Goal: Transaction & Acquisition: Purchase product/service

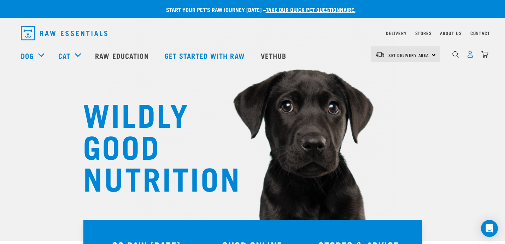
click at [472, 56] on img "dropdown navigation" at bounding box center [470, 54] width 7 height 7
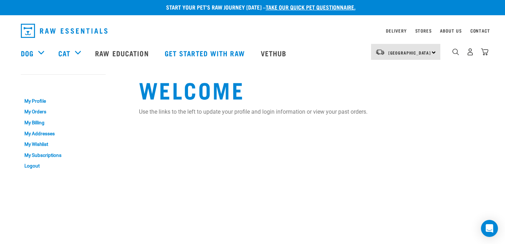
scroll to position [3, 0]
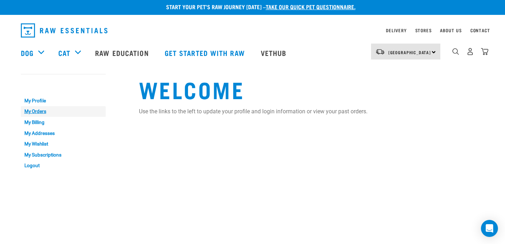
click at [40, 112] on link "My Orders" at bounding box center [63, 111] width 85 height 11
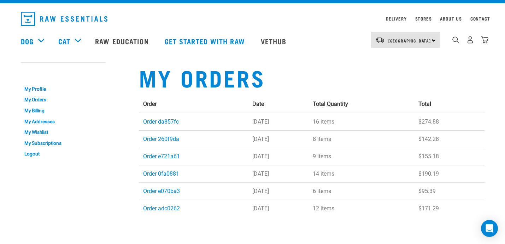
scroll to position [12, 0]
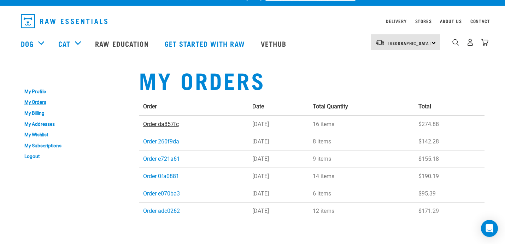
click at [157, 125] on link "Order da857fc" at bounding box center [161, 124] width 36 height 7
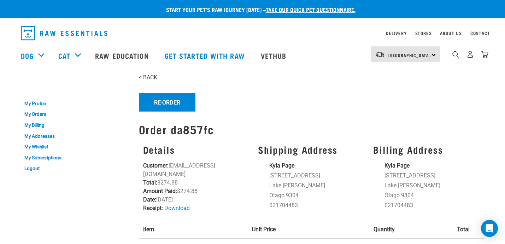
click at [147, 77] on link "< BACK" at bounding box center [148, 77] width 18 height 7
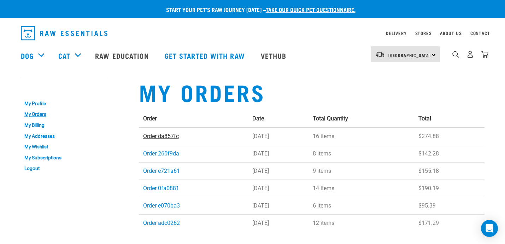
click at [163, 134] on link "Order da857fc" at bounding box center [161, 136] width 36 height 7
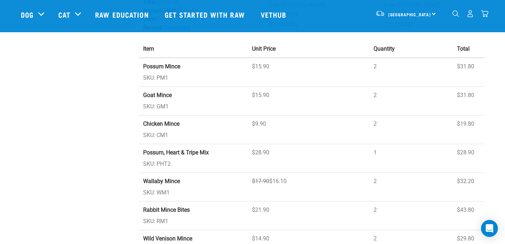
scroll to position [148, 0]
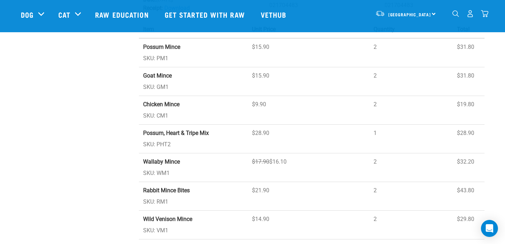
click at [162, 44] on strong "Possum Mince" at bounding box center [161, 46] width 37 height 7
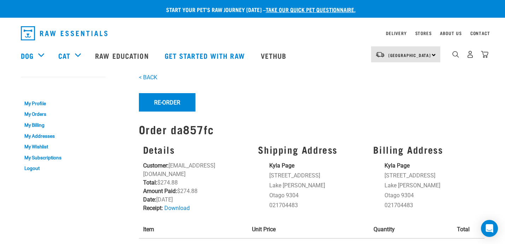
scroll to position [0, 0]
click at [171, 104] on button "Re-Order" at bounding box center [167, 102] width 57 height 18
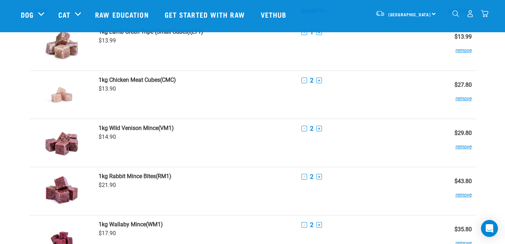
scroll to position [39, 0]
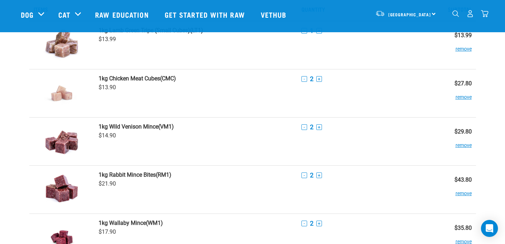
click at [302, 174] on button "-" at bounding box center [305, 175] width 6 height 6
click at [302, 127] on button "-" at bounding box center [305, 127] width 6 height 6
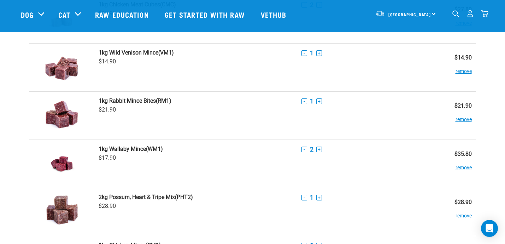
scroll to position [114, 0]
click at [302, 148] on button "-" at bounding box center [305, 149] width 6 height 6
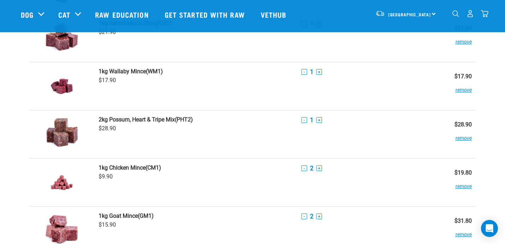
scroll to position [191, 0]
click at [302, 119] on button "-" at bounding box center [305, 119] width 6 height 6
click at [456, 137] on button "remove" at bounding box center [464, 134] width 16 height 14
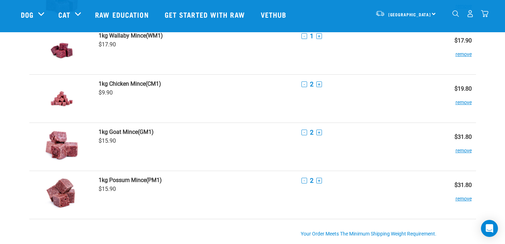
scroll to position [227, 0]
click at [302, 131] on button "-" at bounding box center [305, 132] width 6 height 6
click at [302, 177] on button "-" at bounding box center [305, 180] width 6 height 6
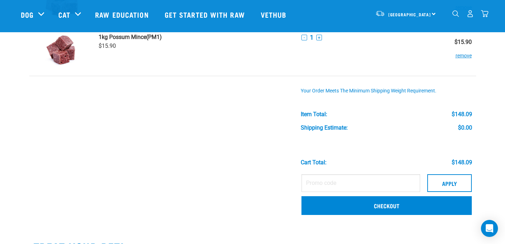
scroll to position [370, 0]
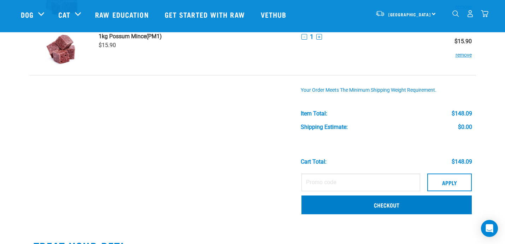
click at [314, 203] on link "Checkout" at bounding box center [387, 204] width 170 height 18
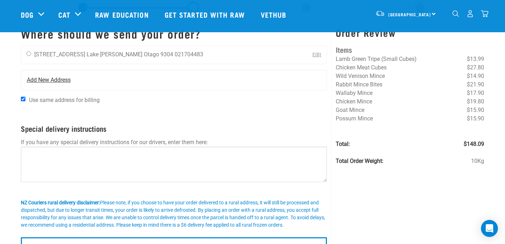
scroll to position [28, 0]
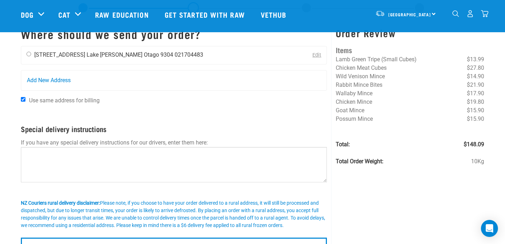
click at [91, 58] on div "Kyla Page [STREET_ADDRESS] [GEOGRAPHIC_DATA][PERSON_NAME] [GEOGRAPHIC_DATA] 930…" at bounding box center [114, 55] width 187 height 18
click at [29, 55] on input "radio" at bounding box center [29, 54] width 5 height 5
radio input "true"
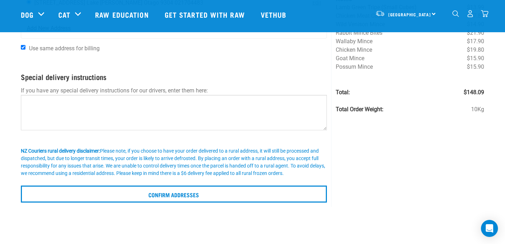
scroll to position [91, 0]
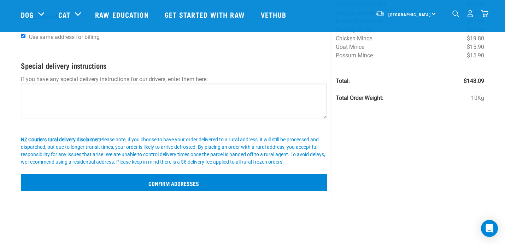
click at [147, 182] on input "Confirm addresses" at bounding box center [174, 182] width 307 height 17
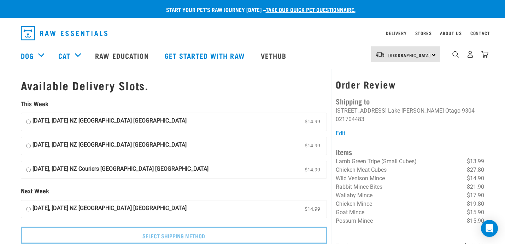
click at [28, 118] on input "03 September, Wednesday NZ Couriers South Island Long Haul $14.99" at bounding box center [28, 121] width 5 height 11
radio input "true"
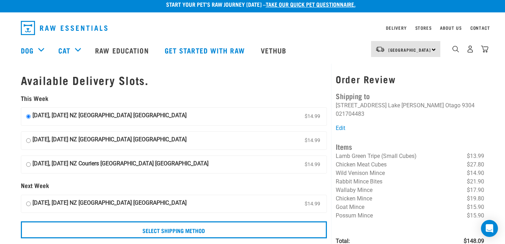
scroll to position [9, 0]
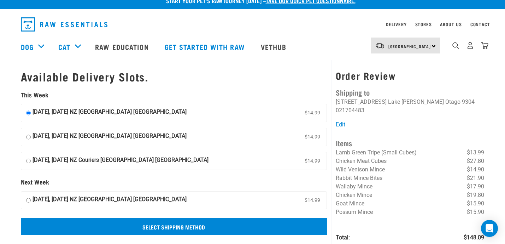
click at [198, 222] on input "Select Shipping Method" at bounding box center [174, 225] width 307 height 17
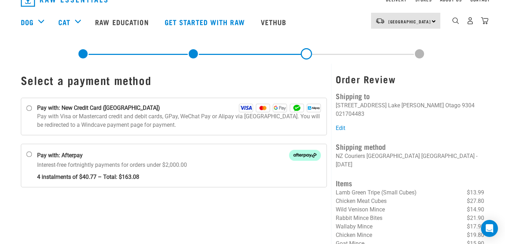
scroll to position [18, 0]
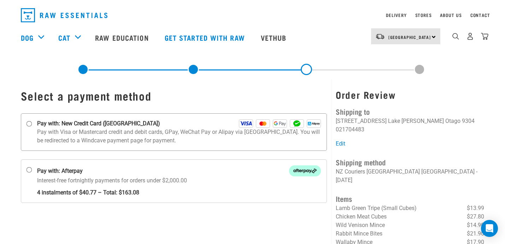
click at [30, 122] on input "Pay with: New Credit Card (Windcave)" at bounding box center [29, 124] width 6 height 6
radio input "true"
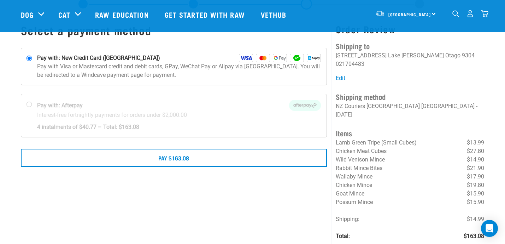
scroll to position [23, 0]
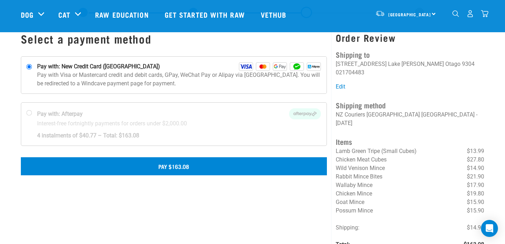
click at [182, 169] on button "Pay $163.08" at bounding box center [174, 166] width 307 height 18
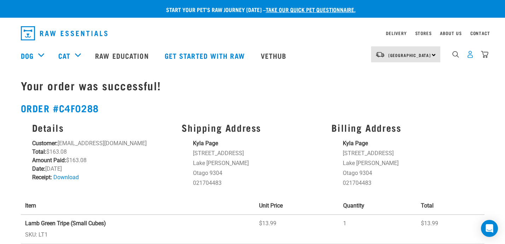
click at [471, 57] on img "dropdown navigation" at bounding box center [470, 54] width 7 height 7
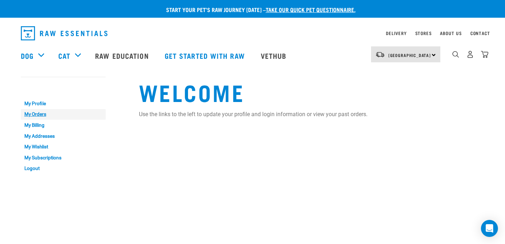
click at [39, 113] on link "My Orders" at bounding box center [63, 114] width 85 height 11
